Goal: Task Accomplishment & Management: Complete application form

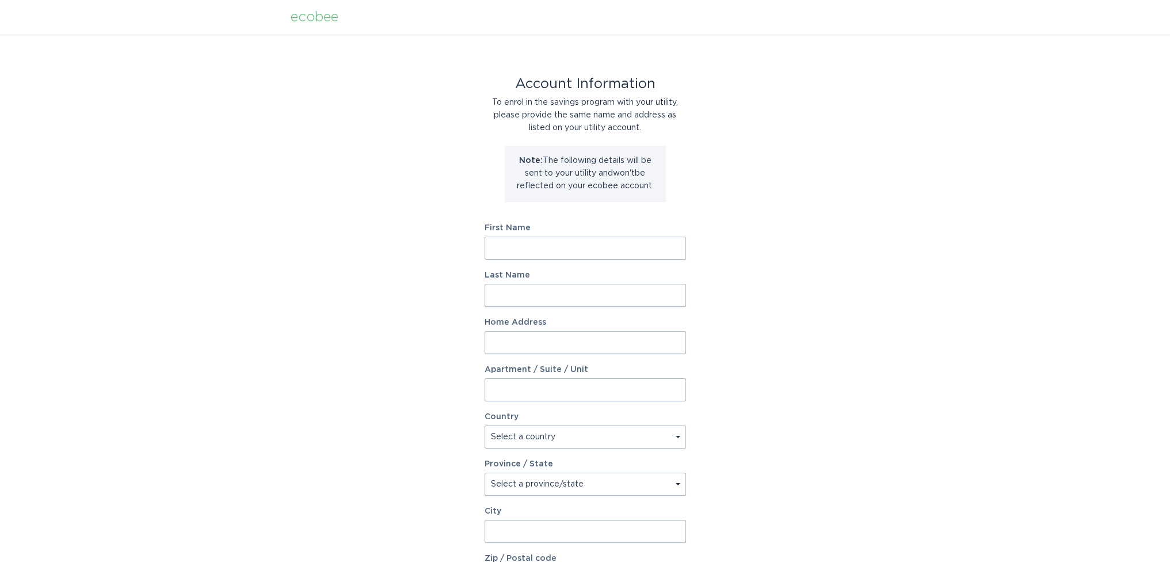
click at [587, 248] on input "First Name" at bounding box center [585, 248] width 201 height 23
click at [722, 209] on div "Account Information To enrol in the savings program with your utility, please p…" at bounding box center [585, 353] width 1170 height 636
click at [558, 245] on input "First Name" at bounding box center [585, 248] width 201 height 23
type input "Grayson"
type input "Eubanks"
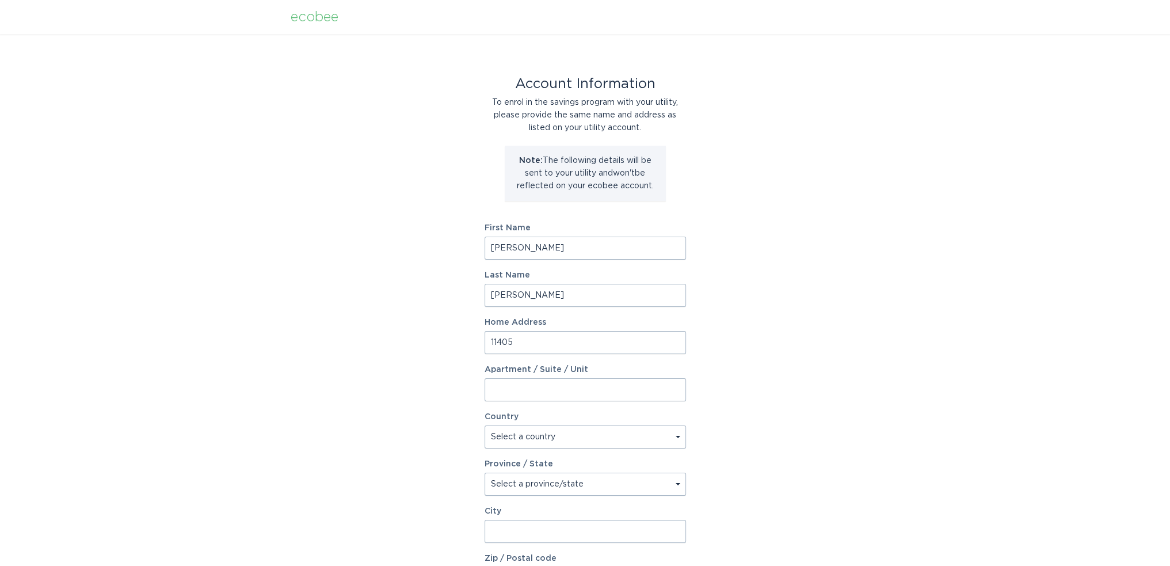
type input "11405 Royal Amber Way"
select select "US"
type input "Raleigh"
type input "27614"
select select "NC"
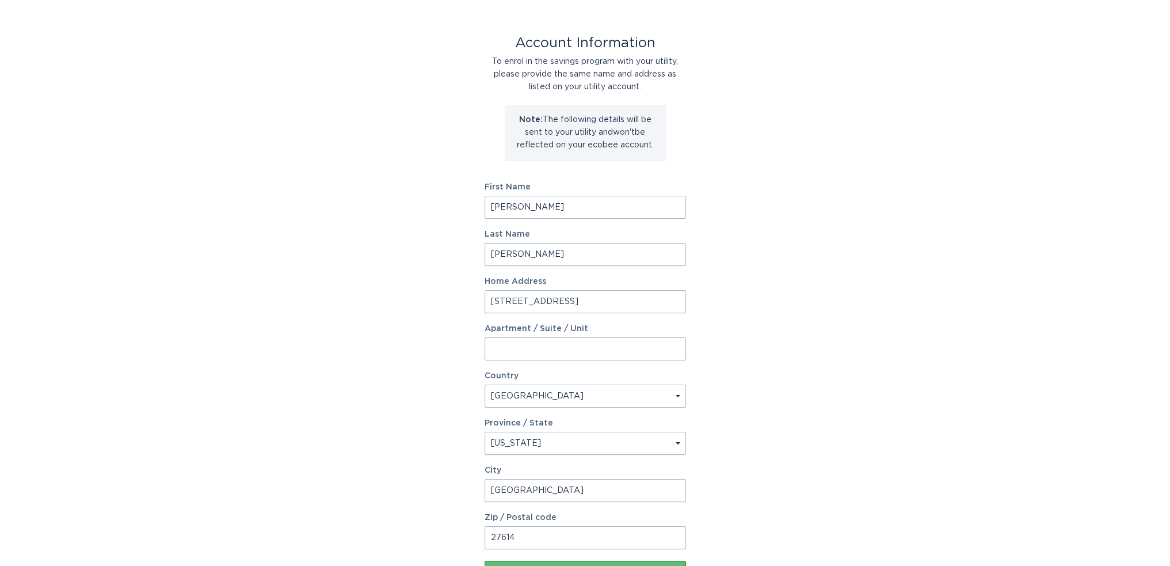
scroll to position [115, 0]
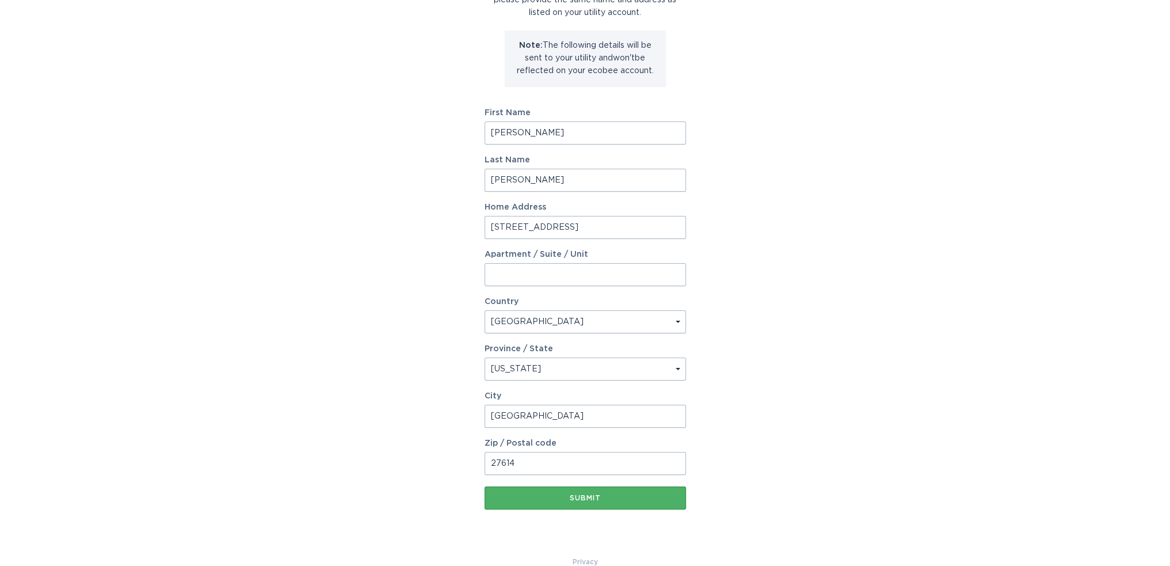
click at [546, 498] on div "Submit" at bounding box center [585, 498] width 190 height 7
